Goal: Task Accomplishment & Management: Manage account settings

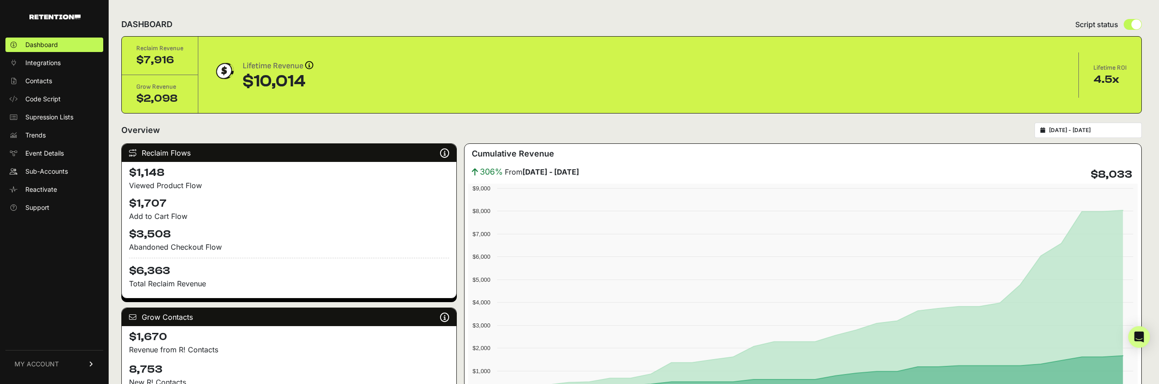
click at [58, 363] on link "MY ACCOUNT" at bounding box center [54, 364] width 98 height 28
click at [32, 337] on span "Billing" at bounding box center [33, 334] width 17 height 9
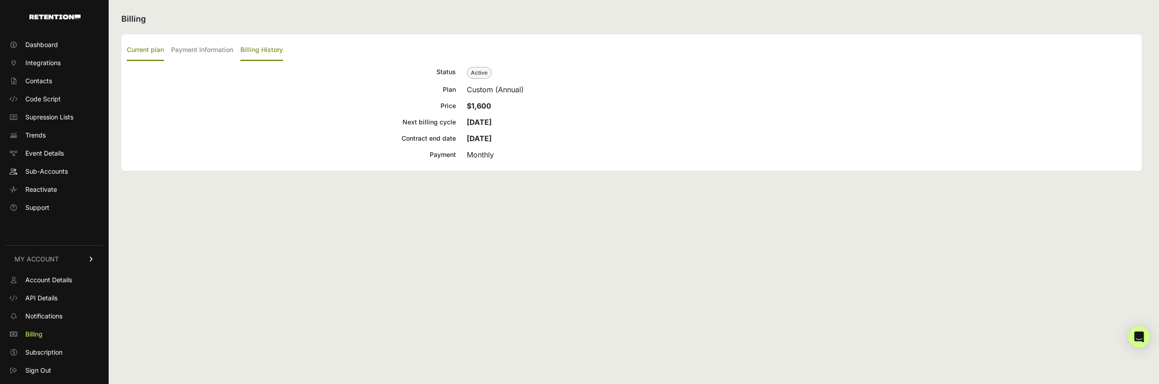
click at [256, 48] on label "Billing History" at bounding box center [261, 50] width 43 height 21
click at [0, 0] on input "Billing History" at bounding box center [0, 0] width 0 height 0
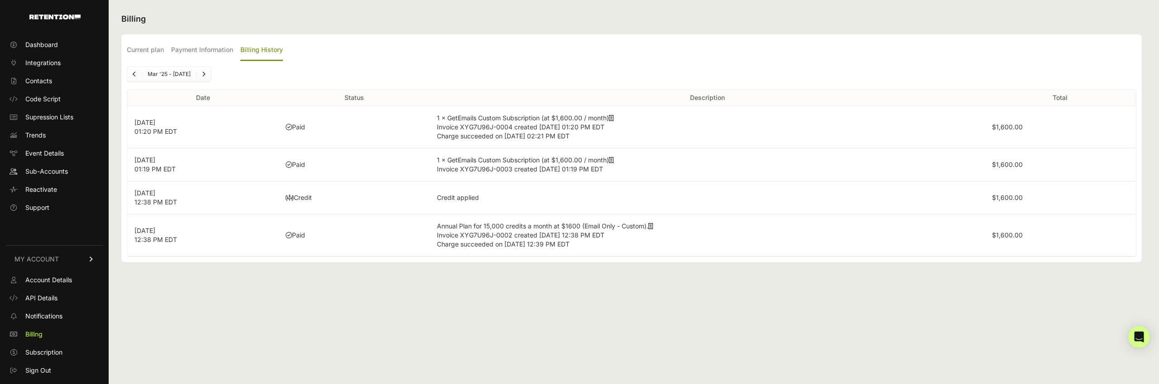
click at [158, 133] on p "Aug 22, 2025 01:20 PM EDT" at bounding box center [202, 127] width 137 height 18
click at [196, 48] on label "Payment Information" at bounding box center [202, 50] width 62 height 21
click at [0, 0] on input "Payment Information" at bounding box center [0, 0] width 0 height 0
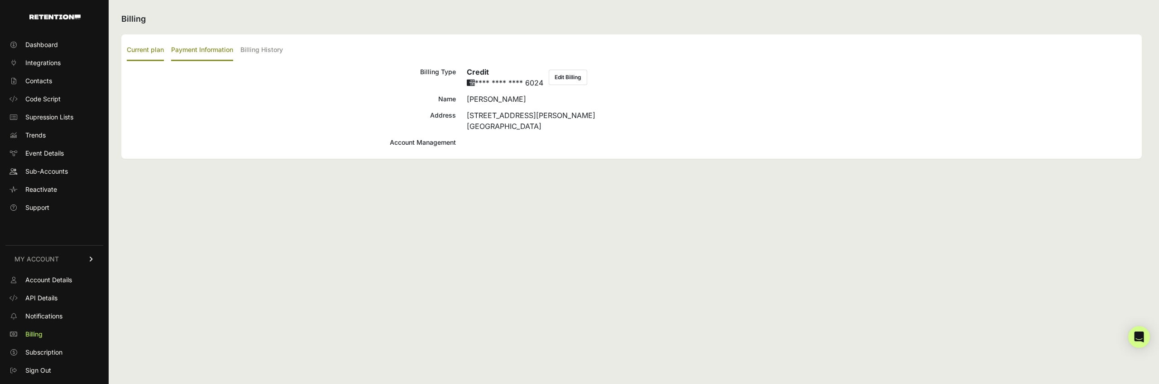
click at [157, 47] on label "Current plan" at bounding box center [145, 50] width 37 height 21
click at [0, 0] on input "Current plan" at bounding box center [0, 0] width 0 height 0
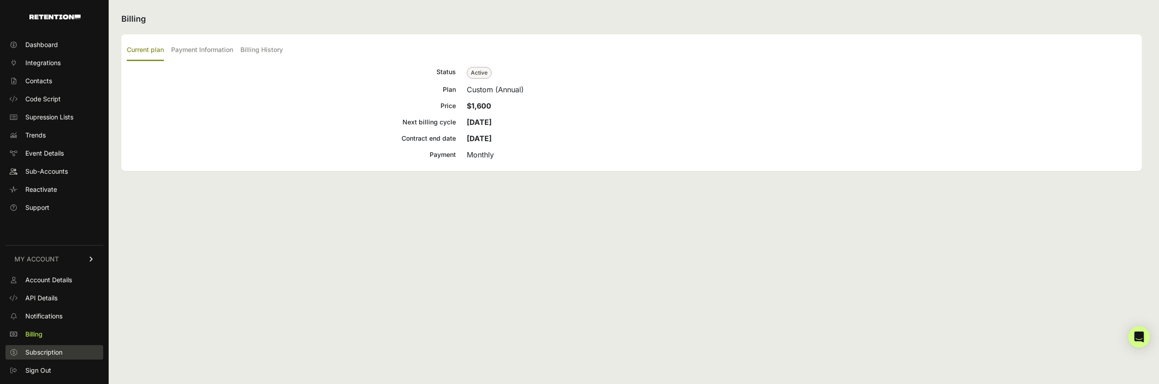
click at [49, 354] on span "Subscription" at bounding box center [43, 352] width 37 height 9
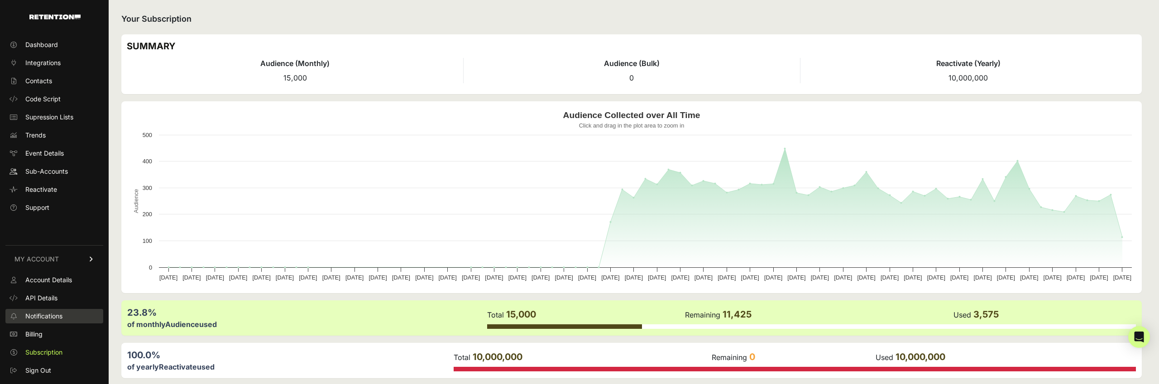
click at [55, 318] on span "Notifications" at bounding box center [43, 316] width 37 height 9
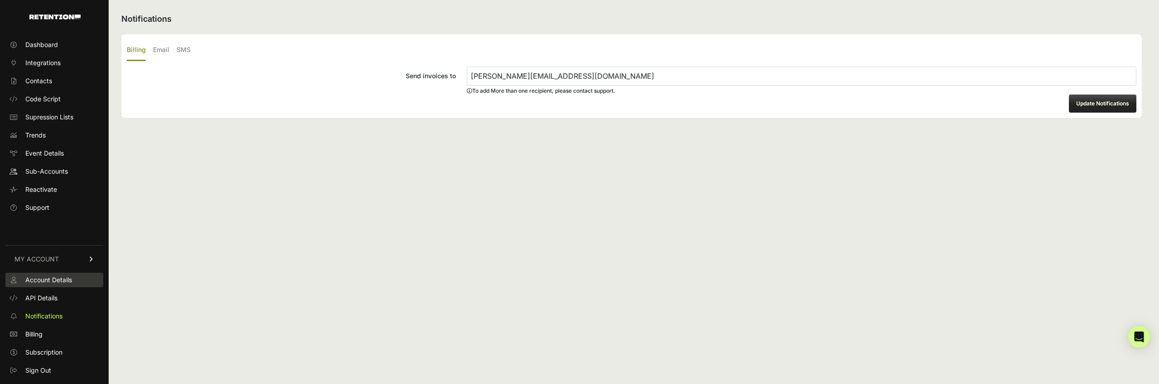
click at [61, 284] on span "Account Details" at bounding box center [48, 280] width 47 height 9
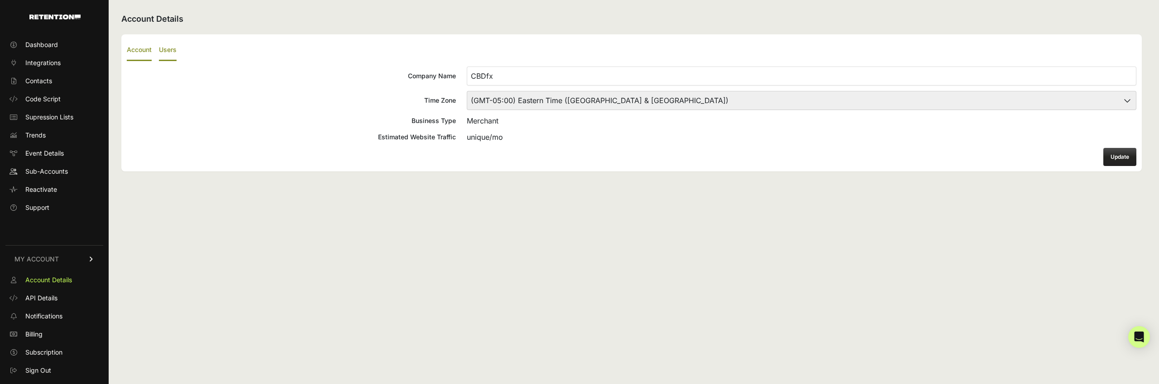
click at [169, 54] on label "Users" at bounding box center [168, 50] width 18 height 21
click at [0, 0] on input "Users" at bounding box center [0, 0] width 0 height 0
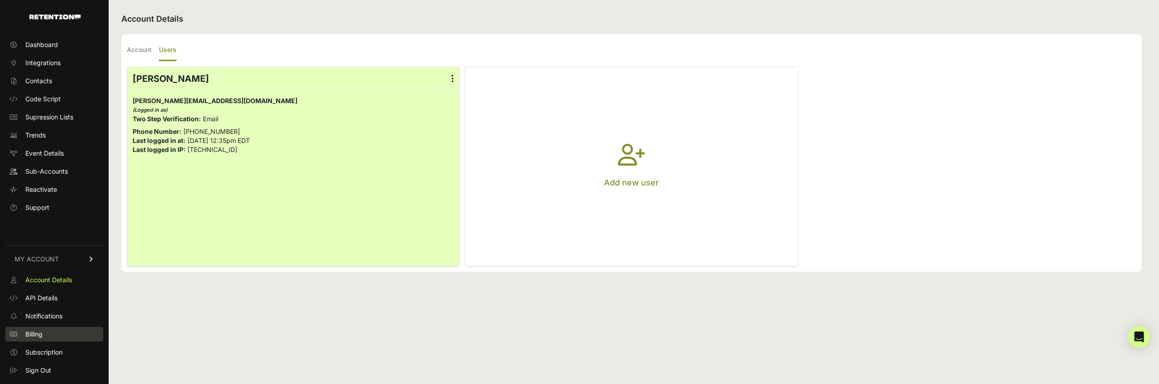
click at [54, 337] on link "Billing" at bounding box center [54, 334] width 98 height 14
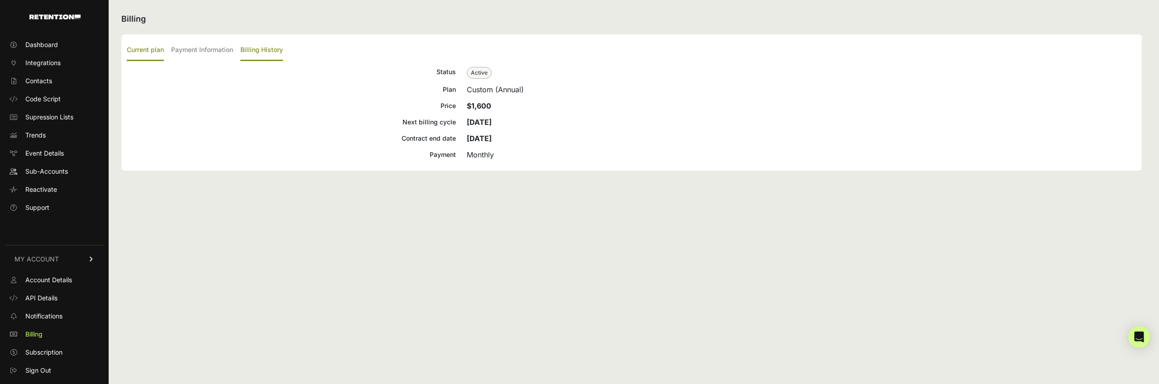
click at [271, 53] on label "Billing History" at bounding box center [261, 50] width 43 height 21
click at [0, 0] on input "Billing History" at bounding box center [0, 0] width 0 height 0
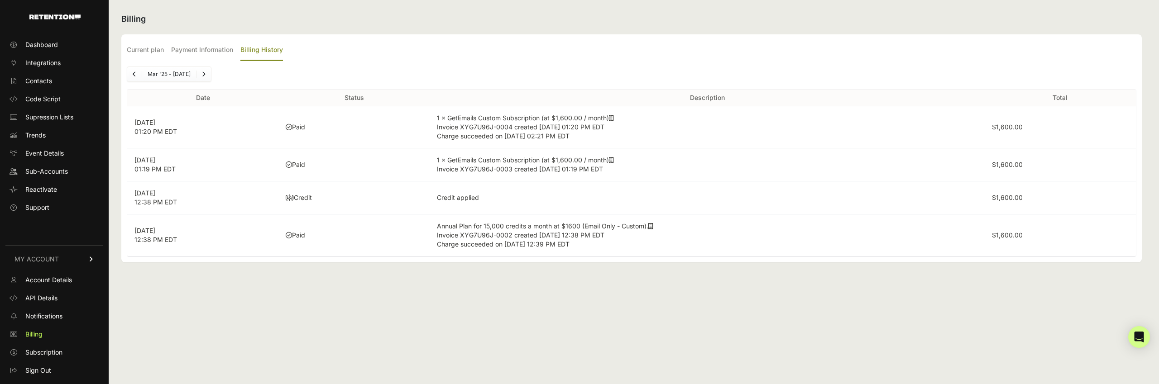
click at [613, 118] on icon at bounding box center [611, 118] width 5 height 6
